Goal: Task Accomplishment & Management: Manage account settings

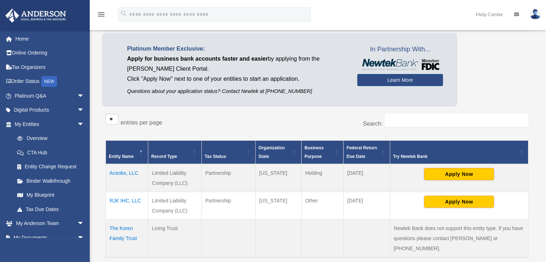
scroll to position [36, 0]
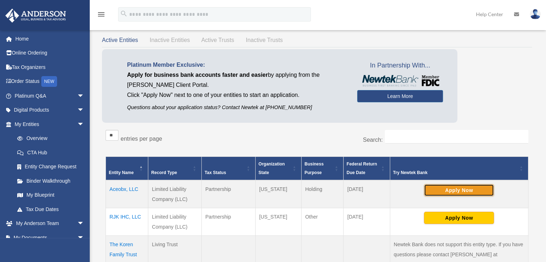
click at [451, 190] on button "Apply Now" at bounding box center [459, 190] width 70 height 12
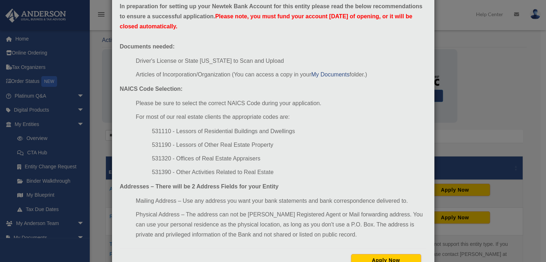
scroll to position [67, 0]
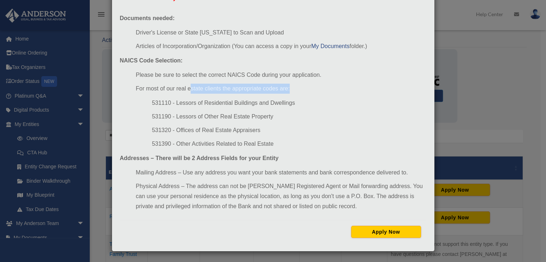
drag, startPoint x: 220, startPoint y: 87, endPoint x: 292, endPoint y: 88, distance: 71.8
click at [292, 88] on li "For most of our real estate clients the appropriate codes are:" at bounding box center [281, 89] width 290 height 10
click at [221, 107] on li "531110 - Lessors of Residential Buildings and Dwellings" at bounding box center [289, 103] width 274 height 10
click at [158, 104] on li "531110 - Lessors of Residential Buildings and Dwellings" at bounding box center [289, 103] width 274 height 10
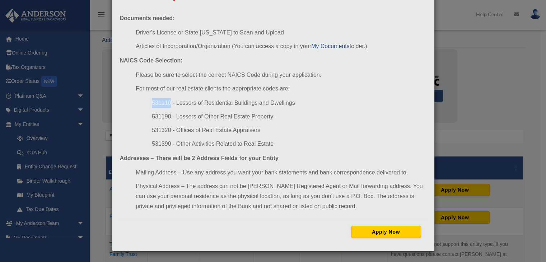
copy li "531110"
click at [373, 233] on button "Apply Now" at bounding box center [386, 232] width 70 height 12
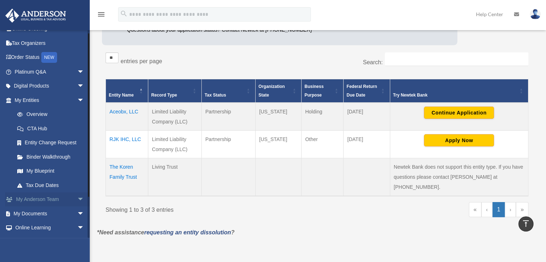
scroll to position [51, 0]
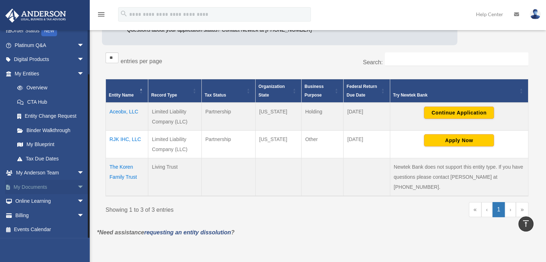
click at [51, 190] on link "My Documents arrow_drop_down" at bounding box center [50, 187] width 90 height 14
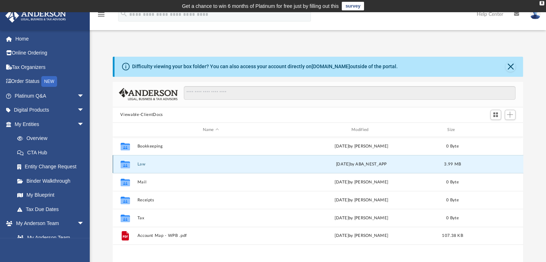
click at [157, 166] on button "Law" at bounding box center [210, 164] width 147 height 5
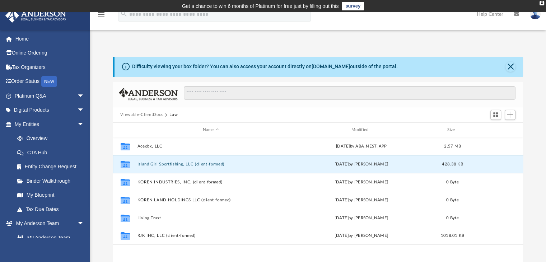
click at [175, 166] on button "Island Girl Sportfishing, LLC (client-formed)" at bounding box center [210, 164] width 147 height 5
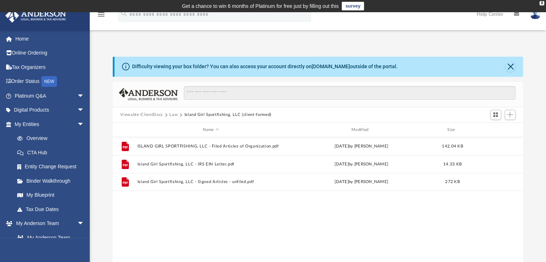
click at [174, 114] on button "Law" at bounding box center [173, 115] width 8 height 6
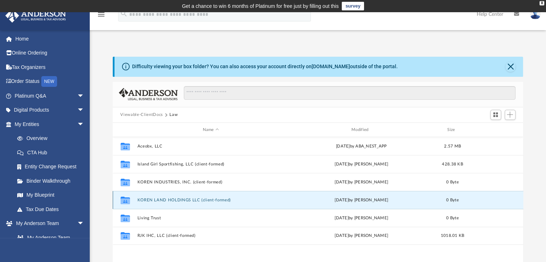
click at [163, 201] on button "KOREN LAND HOLDINGS LLC (client-formed)" at bounding box center [210, 200] width 147 height 5
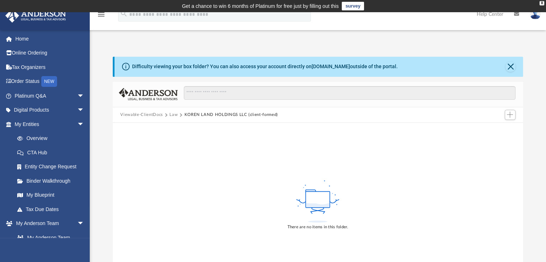
click at [173, 113] on button "Law" at bounding box center [173, 115] width 8 height 6
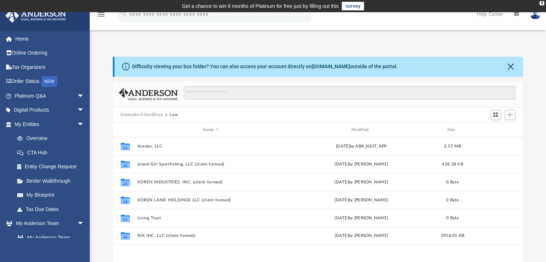
scroll to position [158, 405]
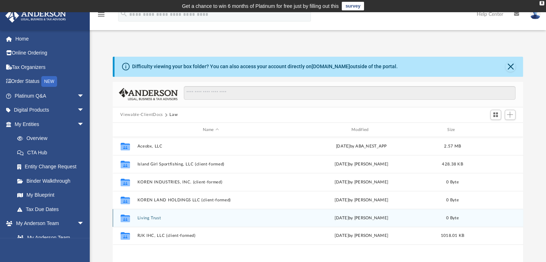
click at [154, 218] on button "Living Trust" at bounding box center [210, 218] width 147 height 5
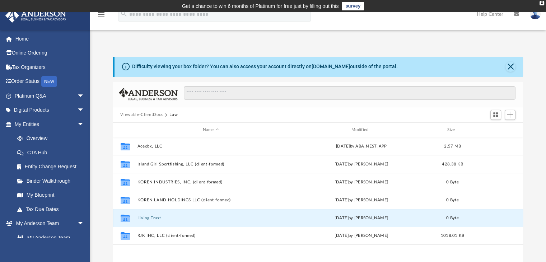
click at [154, 218] on button "Living Trust" at bounding box center [210, 218] width 147 height 5
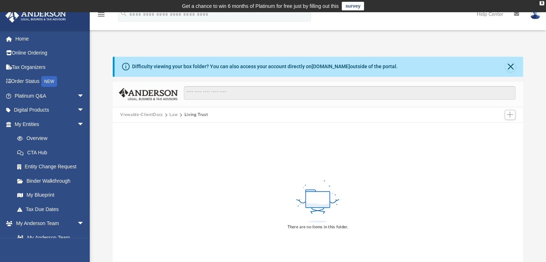
click at [174, 115] on button "Law" at bounding box center [173, 115] width 8 height 6
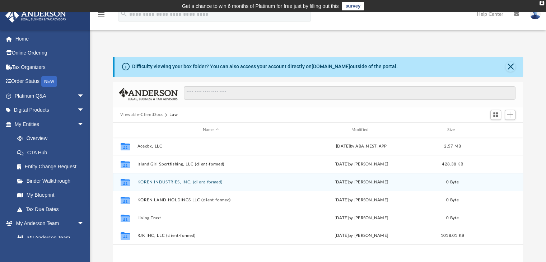
click at [178, 181] on button "KOREN INDUSTRIES, INC. (client-formed)" at bounding box center [210, 182] width 147 height 5
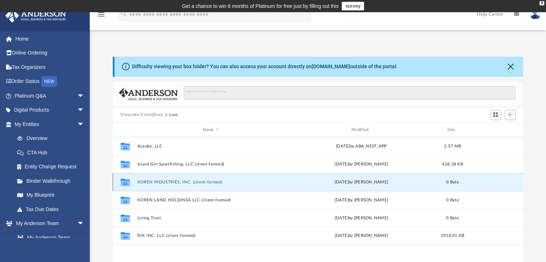
click at [178, 181] on button "KOREN INDUSTRIES, INC. (client-formed)" at bounding box center [210, 182] width 147 height 5
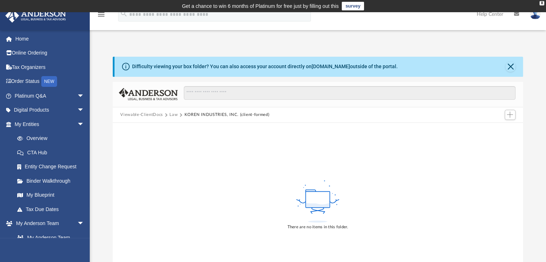
click at [174, 115] on button "Law" at bounding box center [173, 115] width 8 height 6
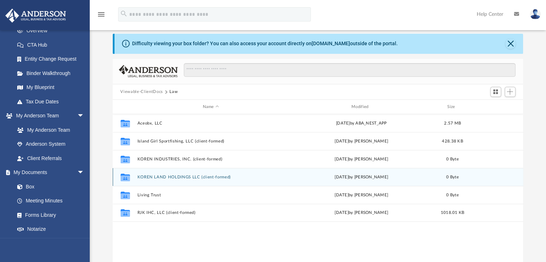
scroll to position [36, 0]
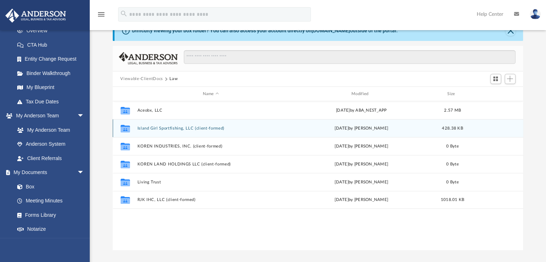
click at [160, 128] on button "Island Girl Sportfishing, LLC (client-formed)" at bounding box center [210, 128] width 147 height 5
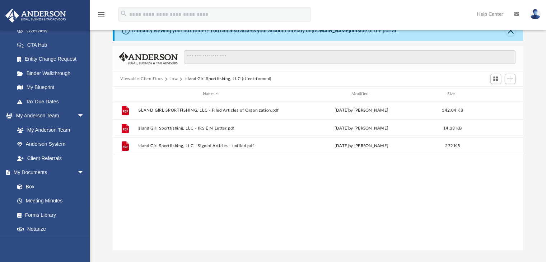
click at [171, 78] on button "Law" at bounding box center [173, 79] width 8 height 6
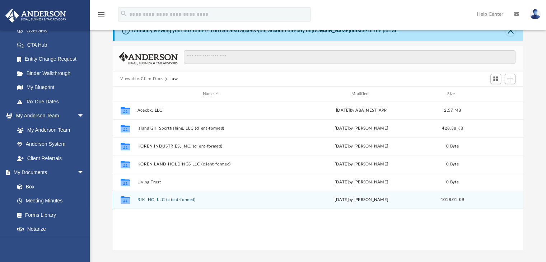
click at [176, 201] on button "RJK IHC, LLC (client-formed)" at bounding box center [210, 200] width 147 height 5
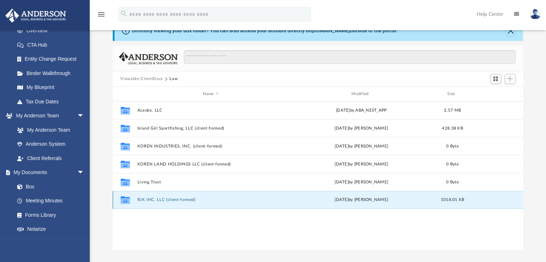
click at [176, 201] on button "RJK IHC, LLC (client-formed)" at bounding box center [210, 200] width 147 height 5
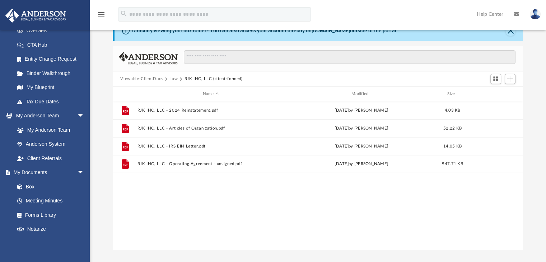
click at [172, 77] on button "Law" at bounding box center [173, 79] width 8 height 6
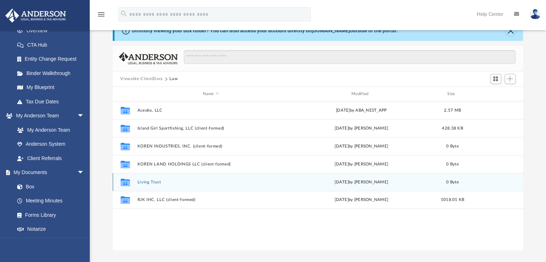
click at [172, 185] on div "Collaborated Folder Living Trust [DATE] by [PERSON_NAME] 0 Byte" at bounding box center [318, 182] width 411 height 18
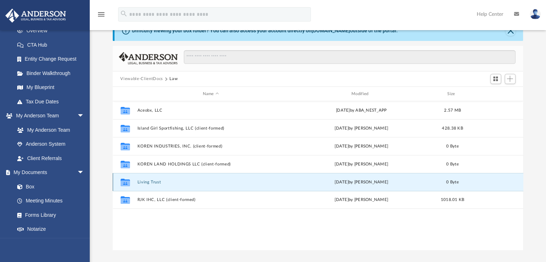
click at [149, 182] on button "Living Trust" at bounding box center [210, 182] width 147 height 5
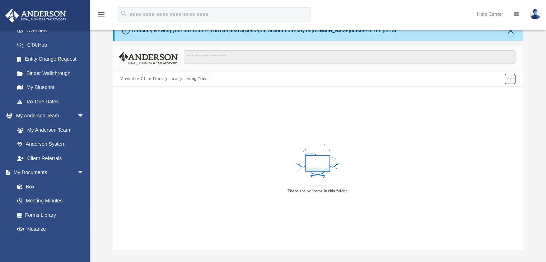
click at [512, 79] on span "Add" at bounding box center [510, 79] width 6 height 6
click at [497, 94] on li "Upload" at bounding box center [499, 93] width 23 height 8
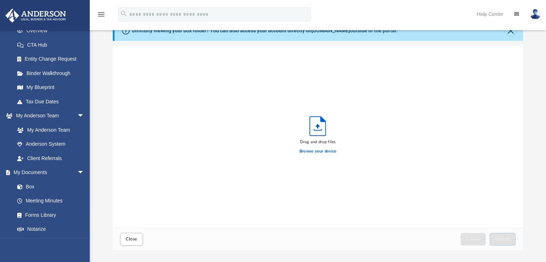
scroll to position [177, 405]
click at [316, 153] on label "Browse your device" at bounding box center [317, 151] width 37 height 6
click at [0, 0] on input "Browse your device" at bounding box center [0, 0] width 0 height 0
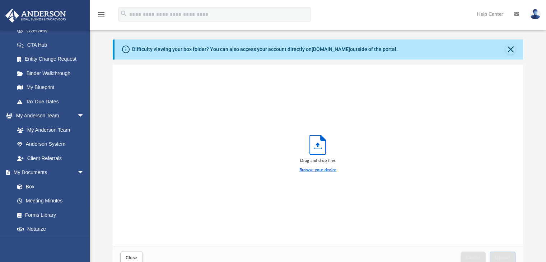
scroll to position [0, 0]
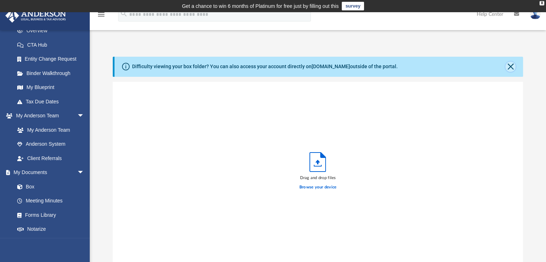
click at [511, 67] on button "Close" at bounding box center [510, 67] width 10 height 10
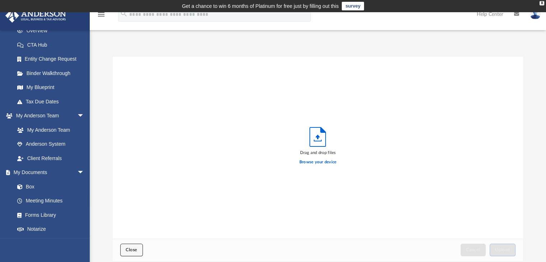
click at [135, 248] on span "Close" at bounding box center [131, 250] width 11 height 4
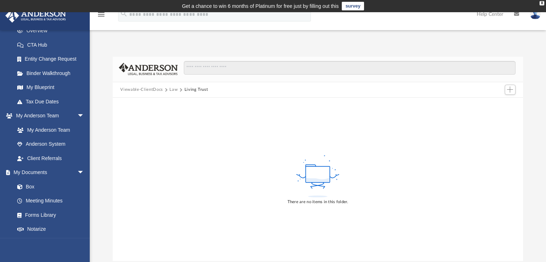
click at [169, 87] on button "Law" at bounding box center [173, 90] width 8 height 6
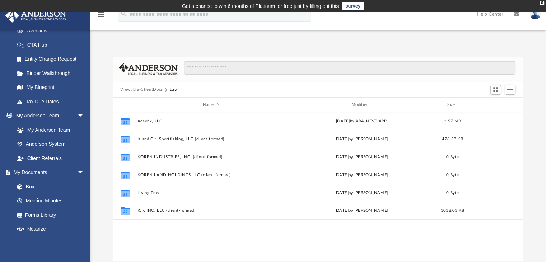
scroll to position [158, 405]
